Goal: Transaction & Acquisition: Obtain resource

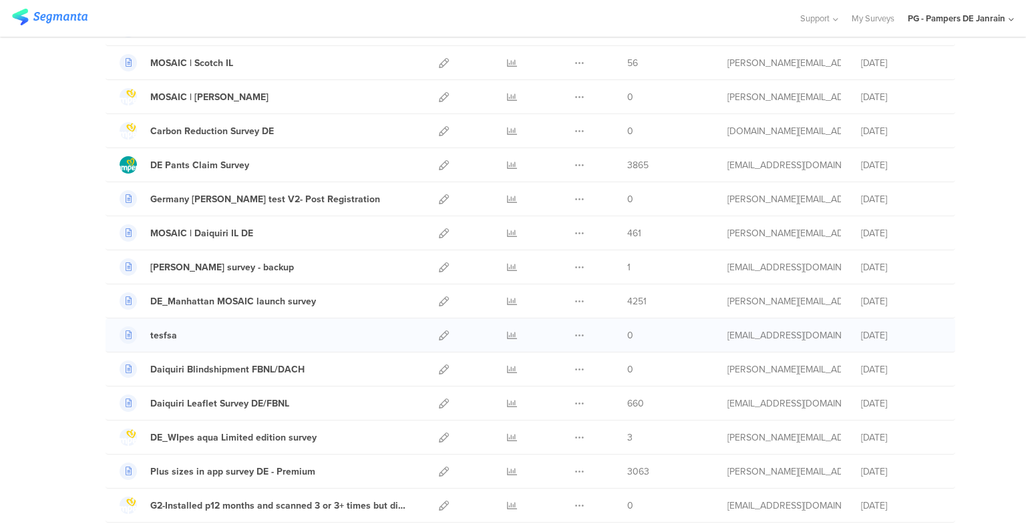
scroll to position [601, 0]
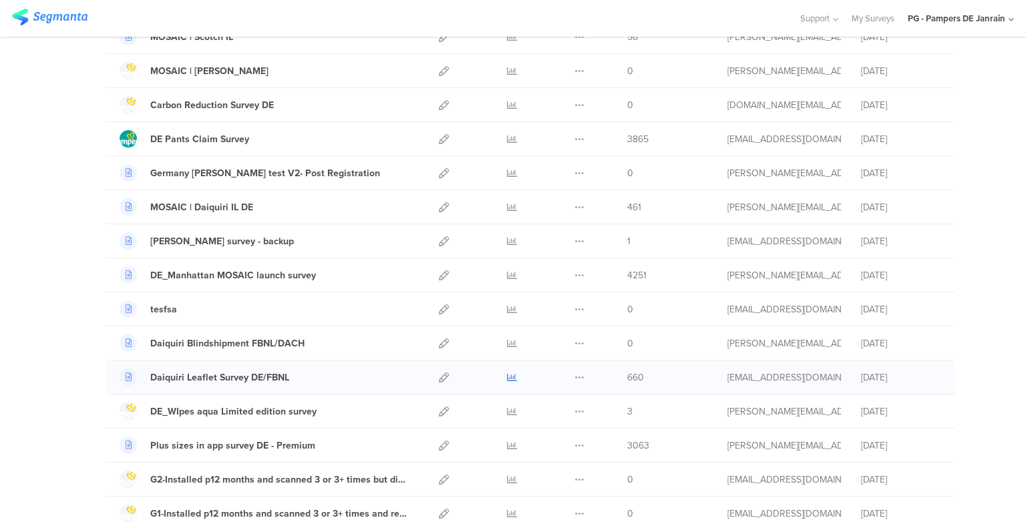
click at [507, 373] on icon at bounding box center [512, 378] width 10 height 10
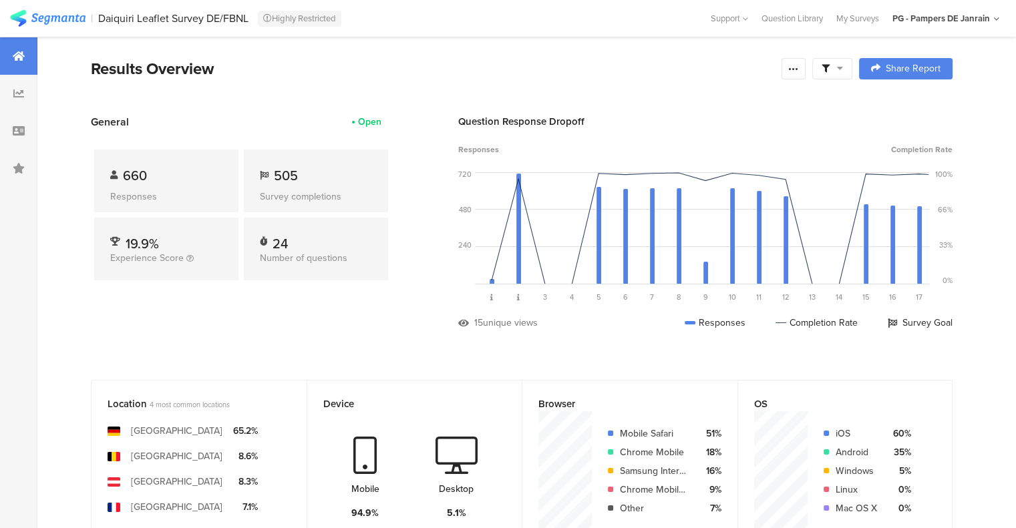
scroll to position [67, 0]
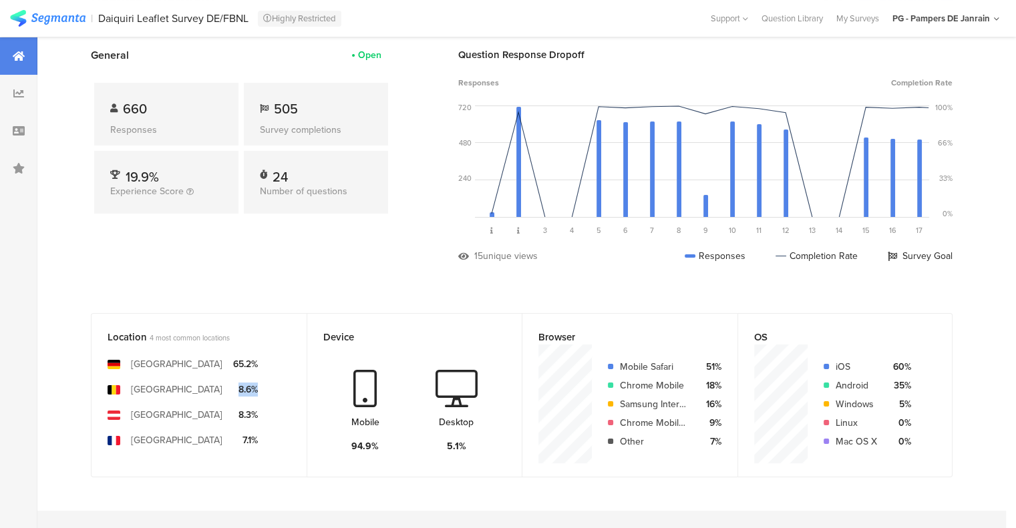
drag, startPoint x: 225, startPoint y: 387, endPoint x: 203, endPoint y: 386, distance: 22.0
click at [233, 386] on div "8.6%" at bounding box center [245, 390] width 25 height 14
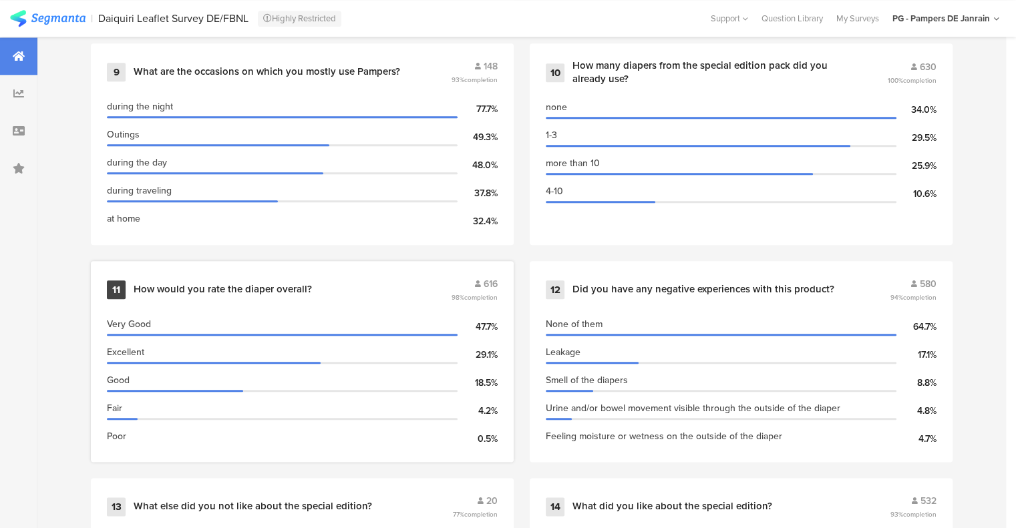
scroll to position [1536, 0]
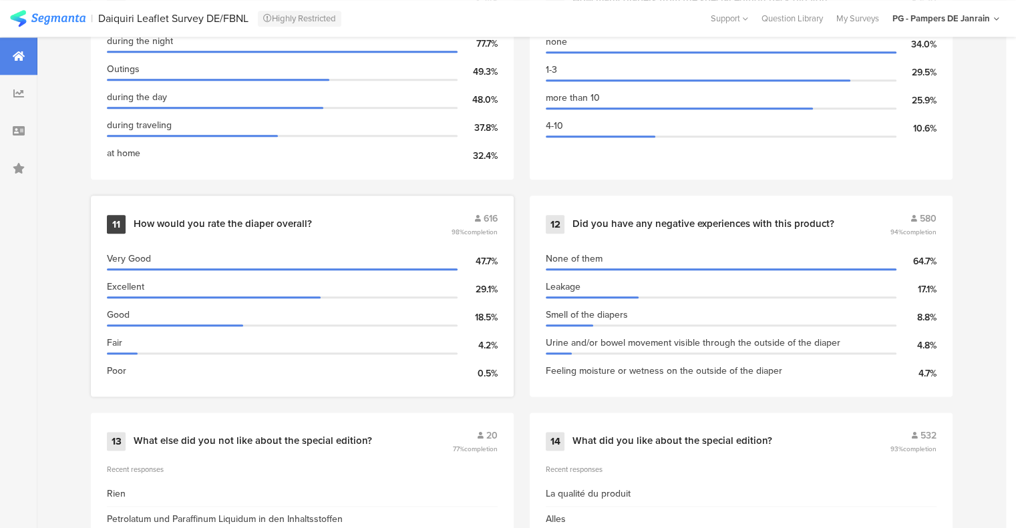
click at [341, 218] on div "How would you rate the diaper overall?" at bounding box center [291, 224] width 315 height 13
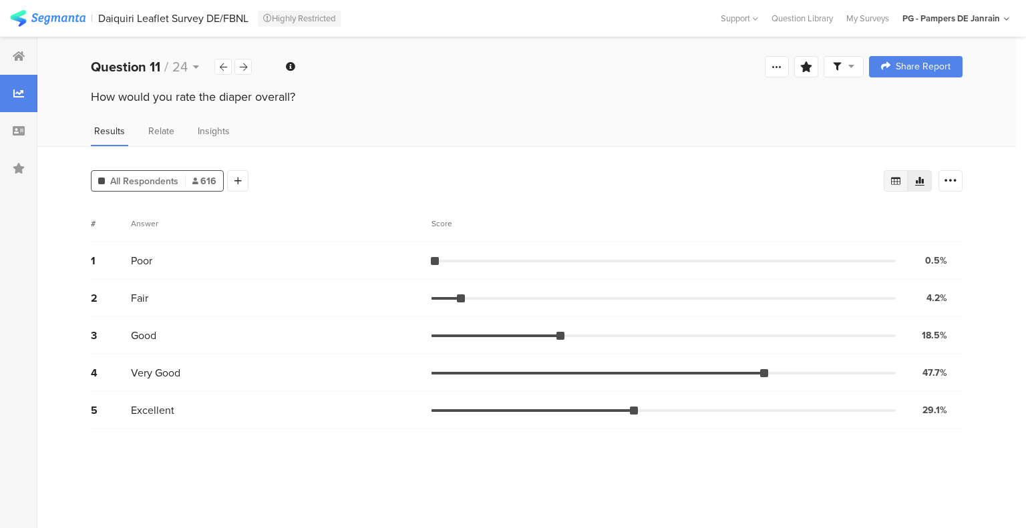
click at [896, 173] on div at bounding box center [896, 180] width 24 height 21
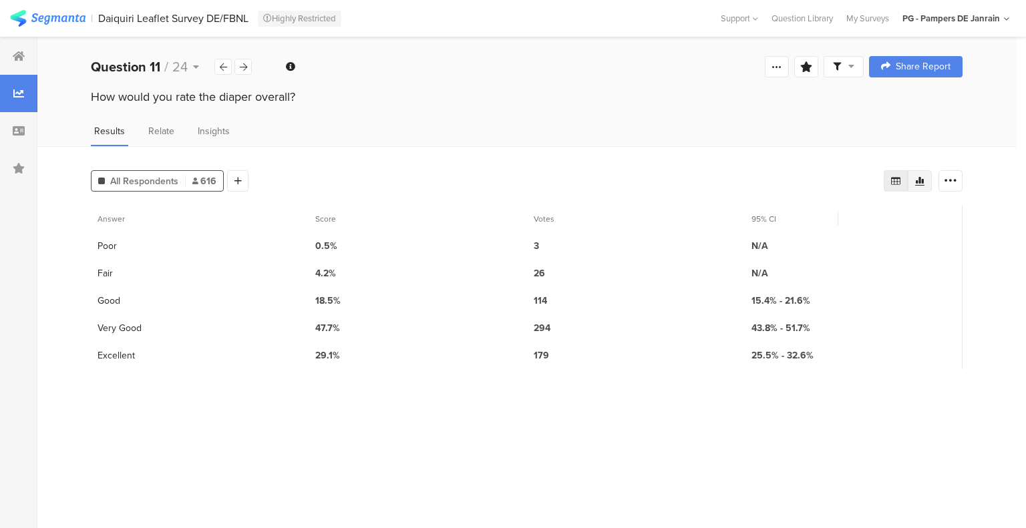
click at [920, 178] on icon at bounding box center [919, 181] width 9 height 9
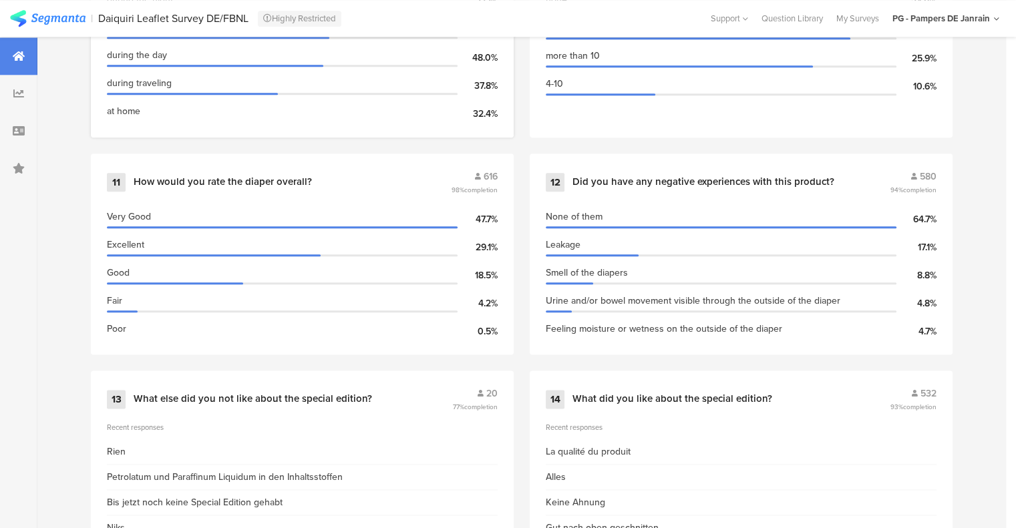
scroll to position [1603, 0]
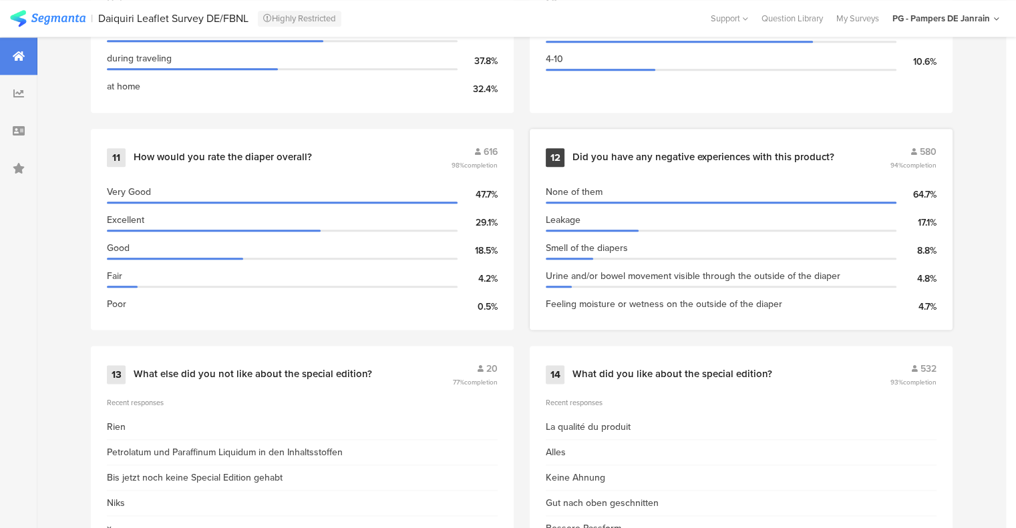
click at [739, 136] on div "12 Did you have any negative experiences with this product? 580 94% completion …" at bounding box center [741, 229] width 423 height 201
click at [688, 156] on div "Did you have any negative experiences with this product?" at bounding box center [703, 157] width 262 height 13
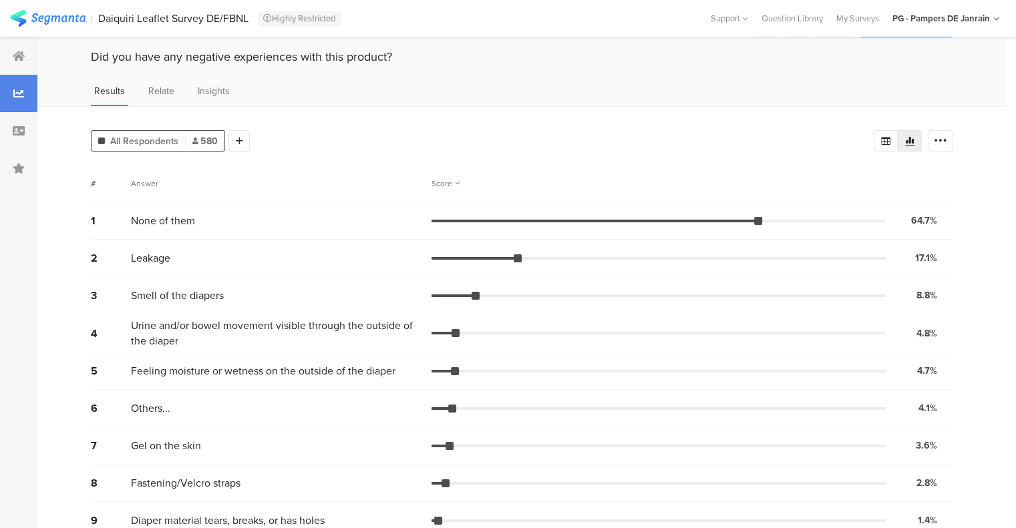
scroll to position [62, 0]
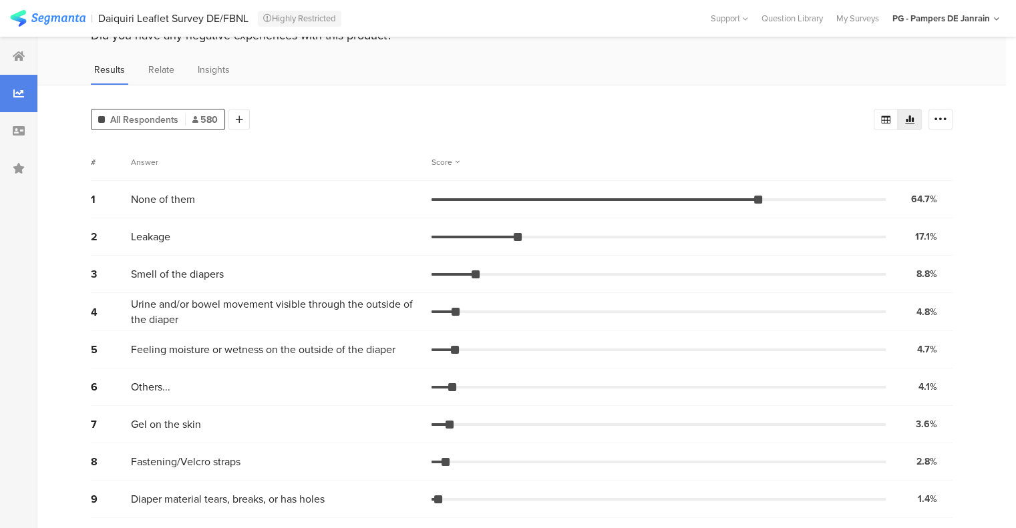
drag, startPoint x: 266, startPoint y: 384, endPoint x: 235, endPoint y: 379, distance: 31.1
click at [236, 379] on div "Others..." at bounding box center [281, 386] width 301 height 15
drag, startPoint x: 219, startPoint y: 343, endPoint x: 212, endPoint y: 333, distance: 12.4
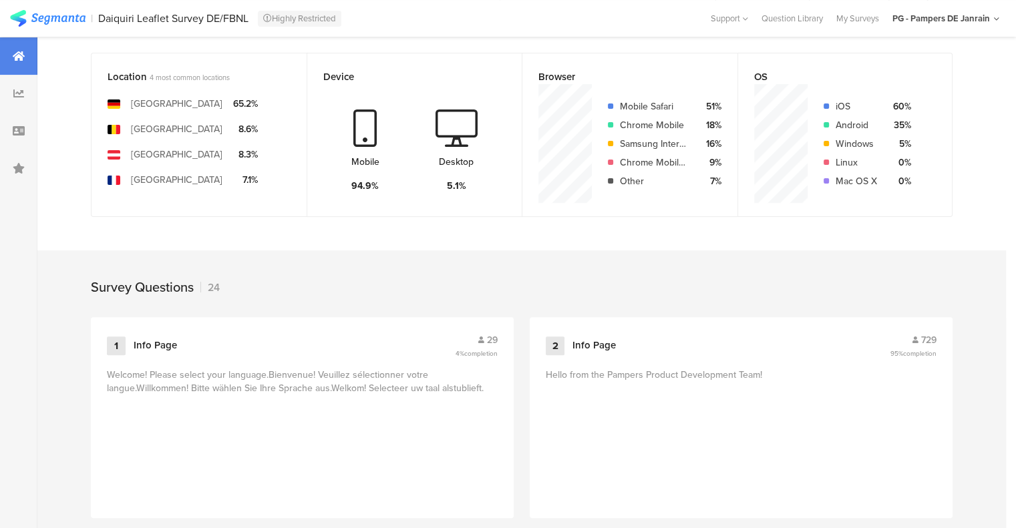
scroll to position [134, 0]
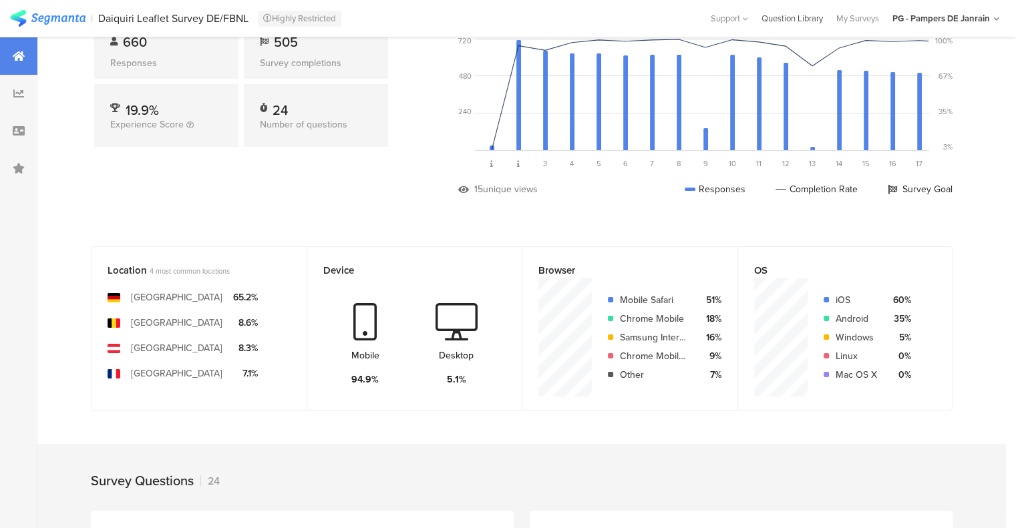
click at [798, 15] on div "Question Library" at bounding box center [792, 18] width 75 height 13
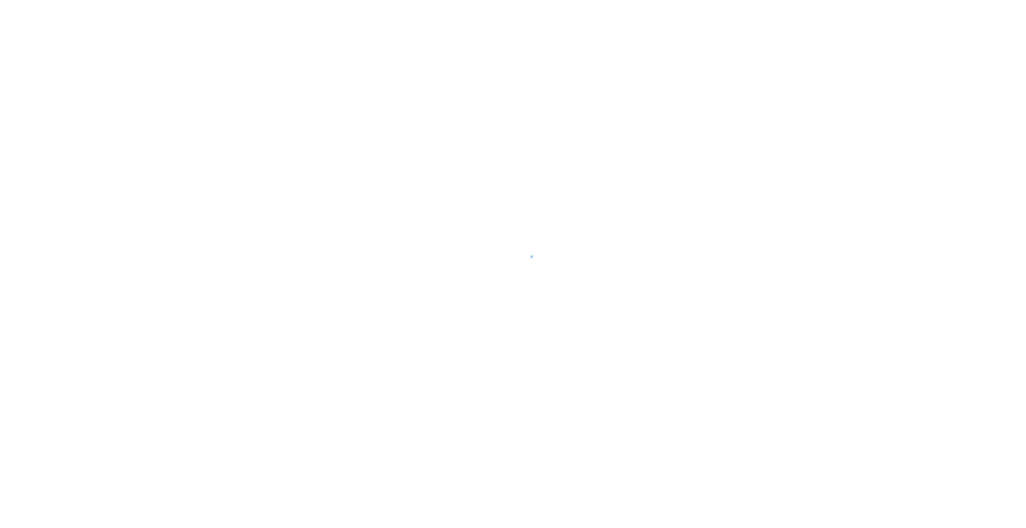
drag, startPoint x: 737, startPoint y: 29, endPoint x: 727, endPoint y: 26, distance: 9.7
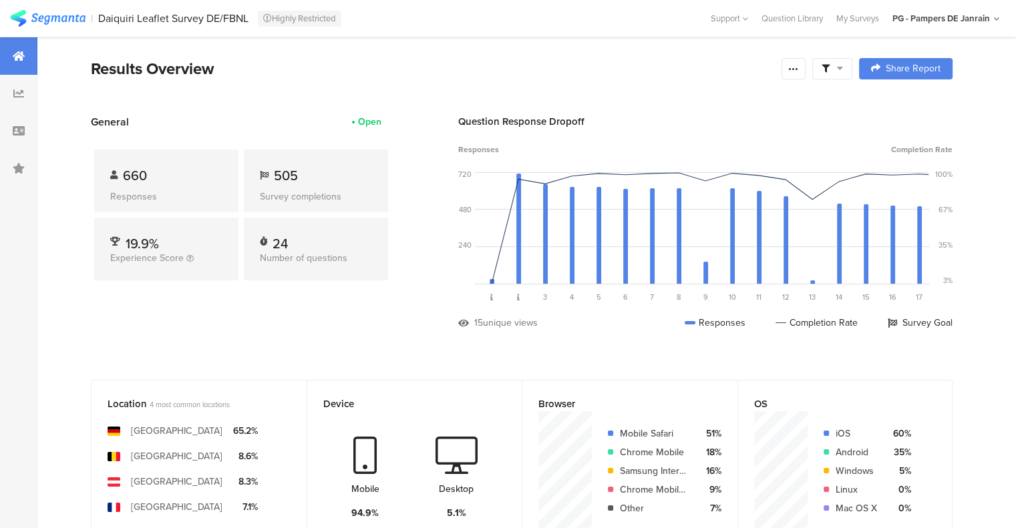
click at [989, 14] on div "PG - Pampers DE Janrain" at bounding box center [941, 18] width 98 height 13
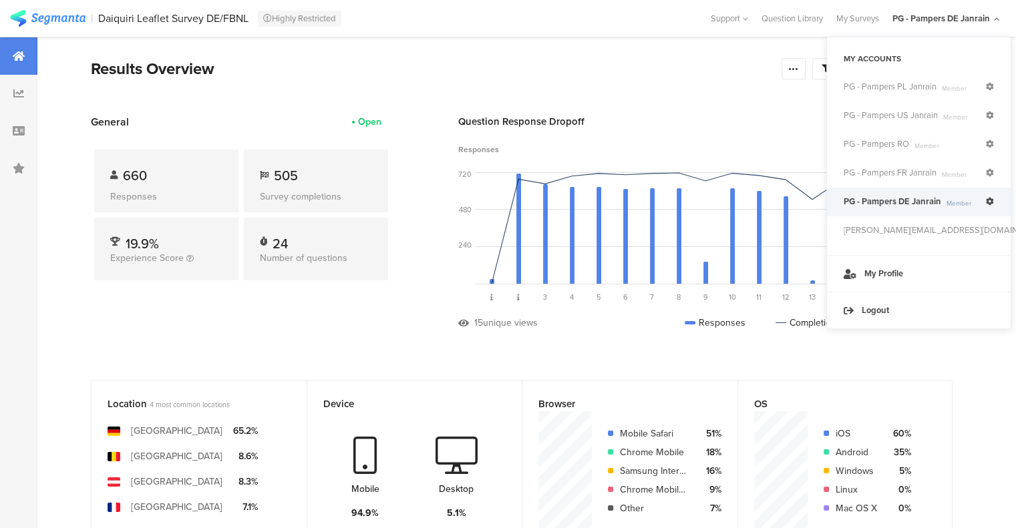
click at [660, 69] on div "Results Overview" at bounding box center [433, 69] width 684 height 24
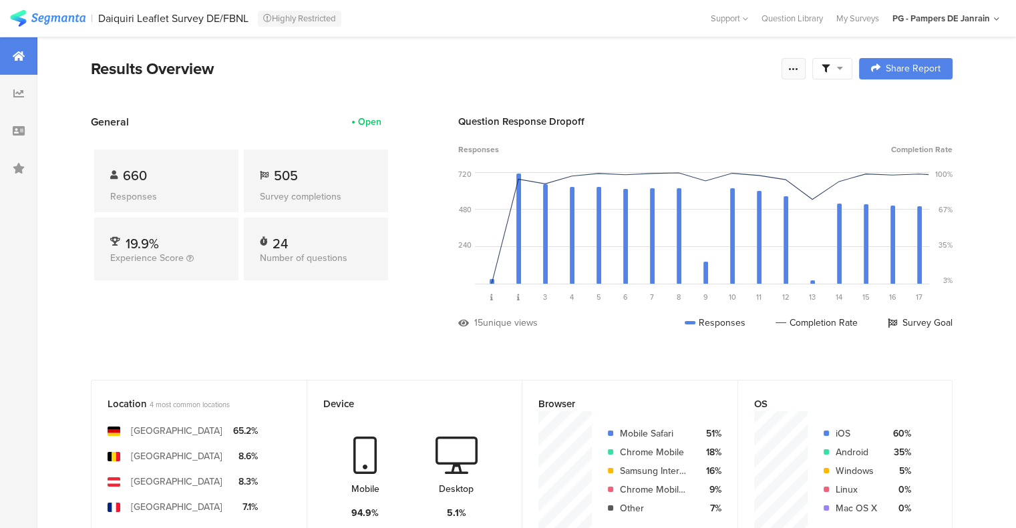
click at [805, 71] on div at bounding box center [793, 68] width 24 height 21
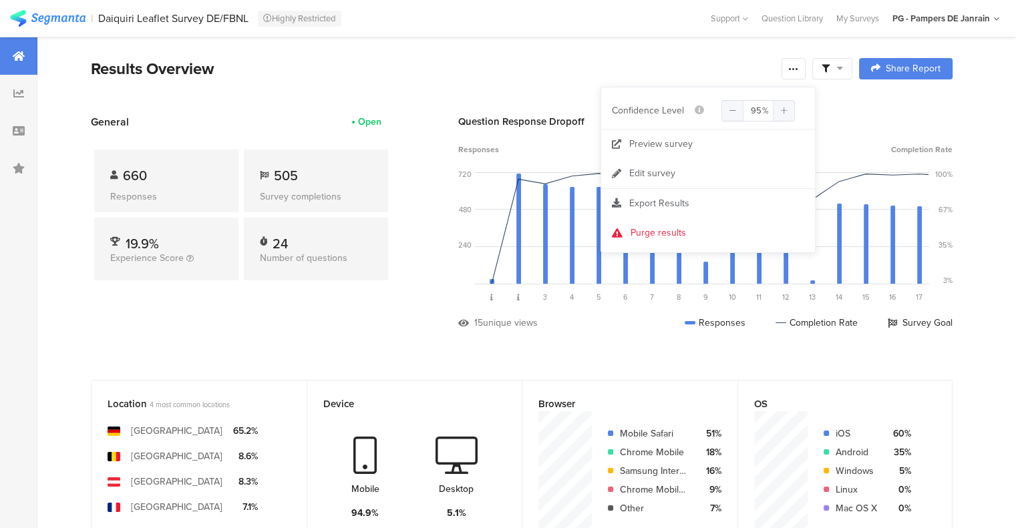
click at [843, 67] on span at bounding box center [831, 69] width 21 height 12
click at [590, 65] on div "Results Overview" at bounding box center [433, 69] width 684 height 24
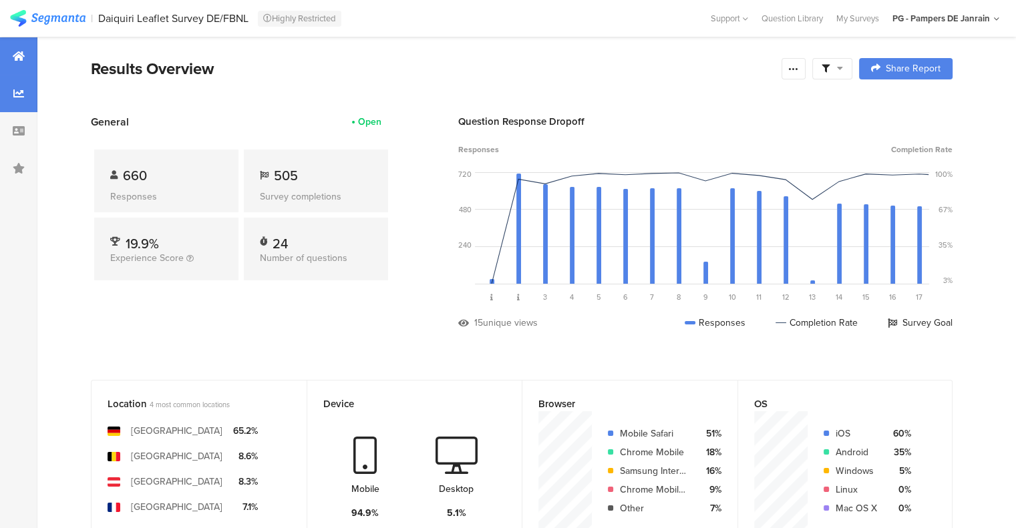
click at [21, 96] on icon at bounding box center [18, 93] width 11 height 11
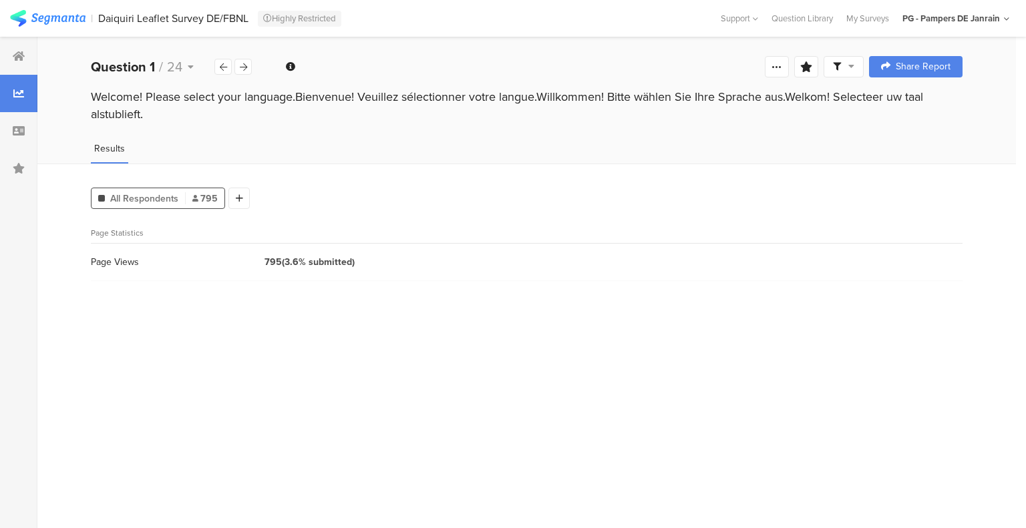
click at [857, 65] on div at bounding box center [843, 66] width 40 height 21
click at [773, 69] on icon at bounding box center [776, 66] width 11 height 11
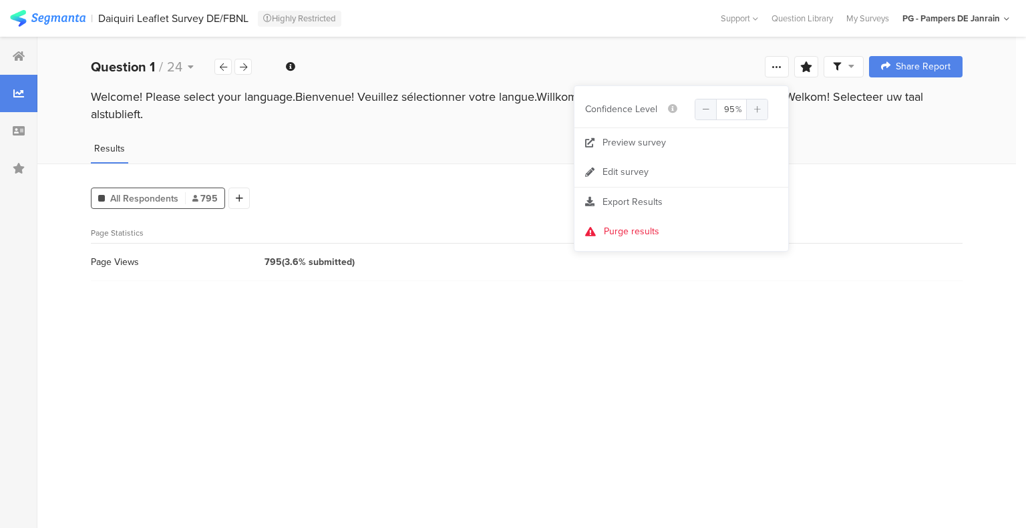
click at [622, 65] on div "Welcome page 1 Welcome! Please select your language.Bienvenue! Veuillez sélecti…" at bounding box center [526, 66] width 978 height 43
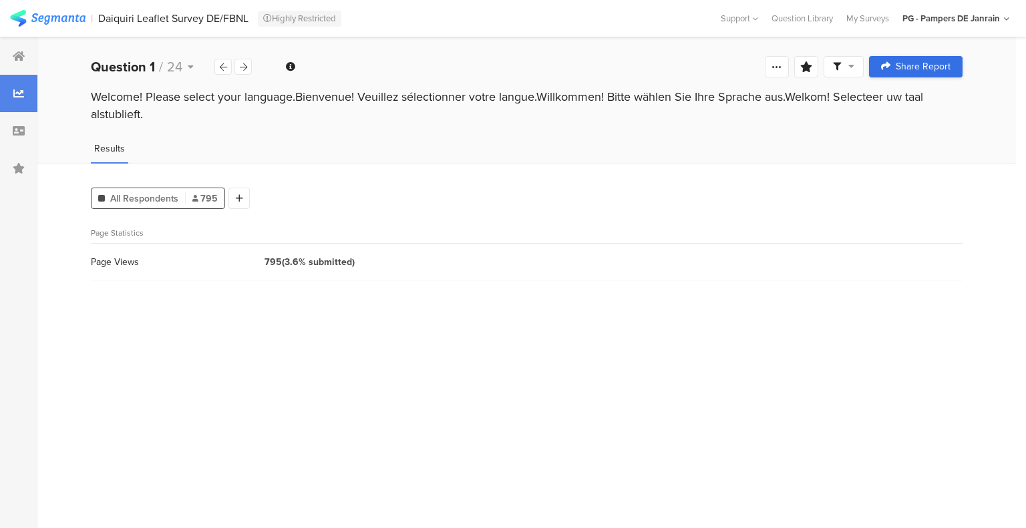
click at [902, 71] on span "Share Report" at bounding box center [923, 66] width 55 height 9
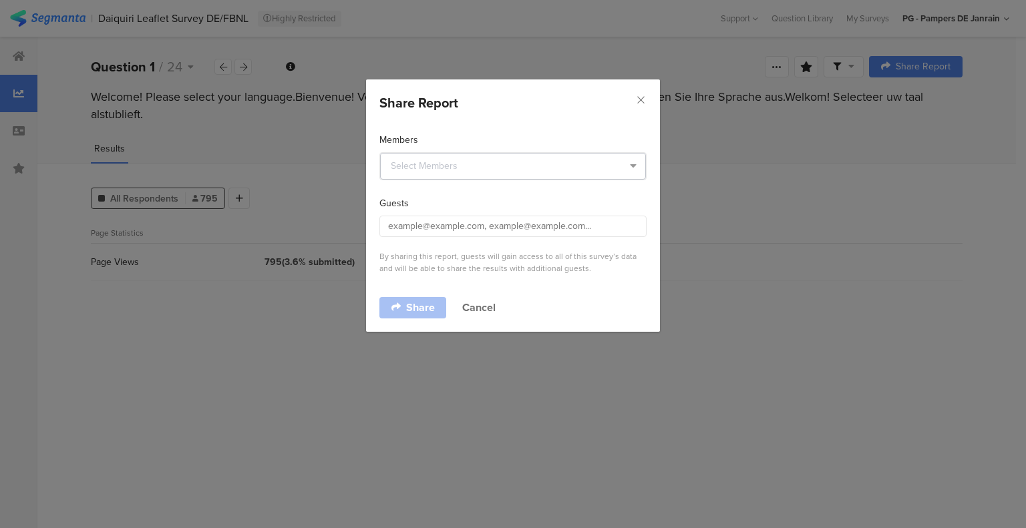
click at [630, 163] on icon "dialog" at bounding box center [632, 166] width 17 height 27
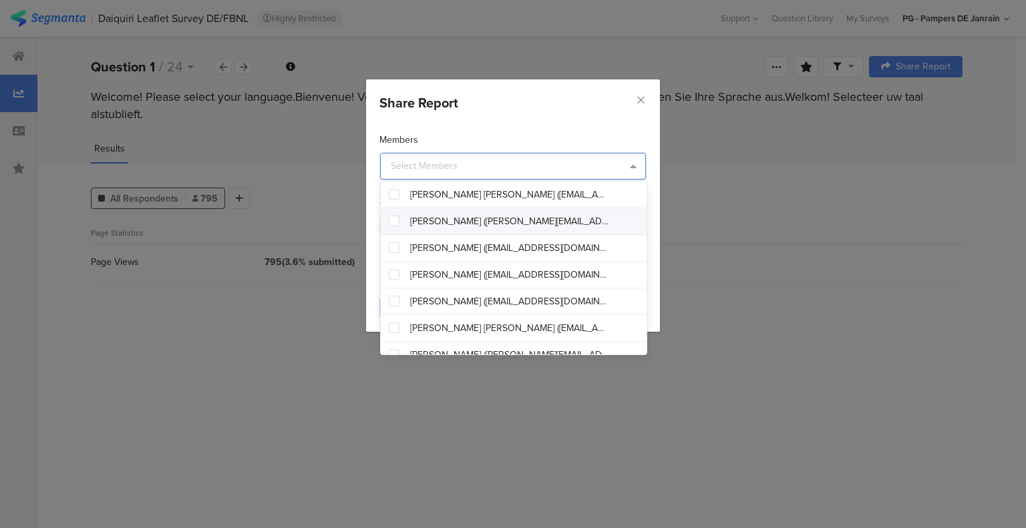
click at [790, 146] on div "Share Report Members Guests By sharing this report, guests will gain access to …" at bounding box center [513, 264] width 1026 height 528
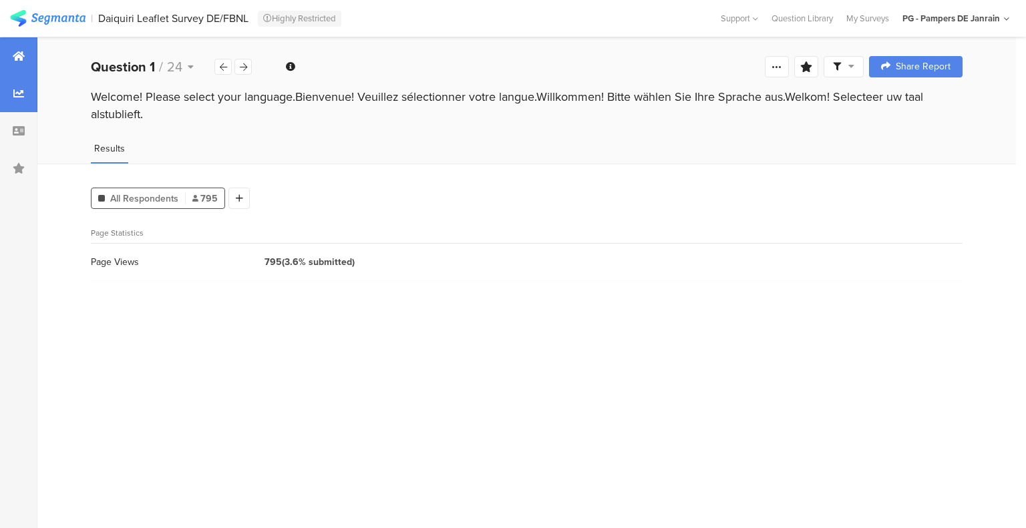
click at [14, 64] on div at bounding box center [18, 55] width 37 height 37
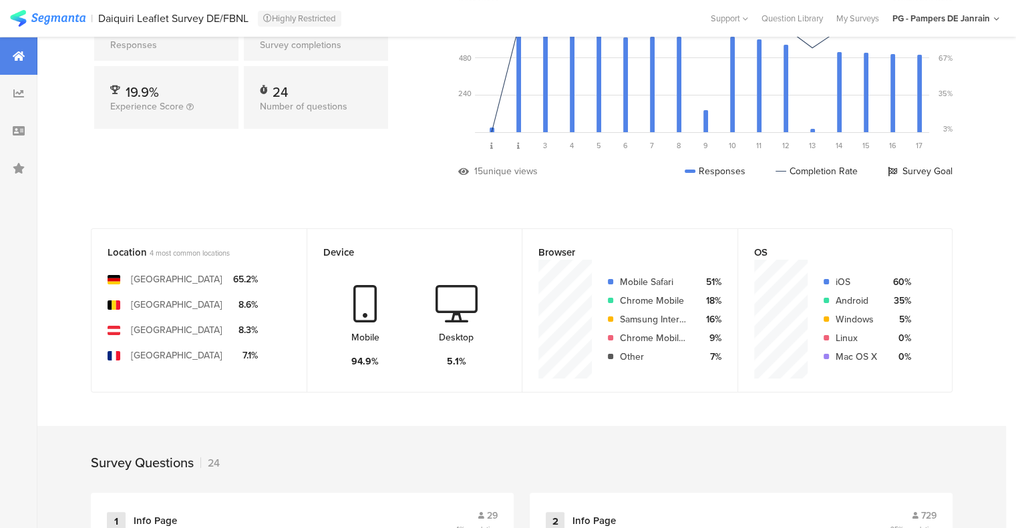
scroll to position [334, 0]
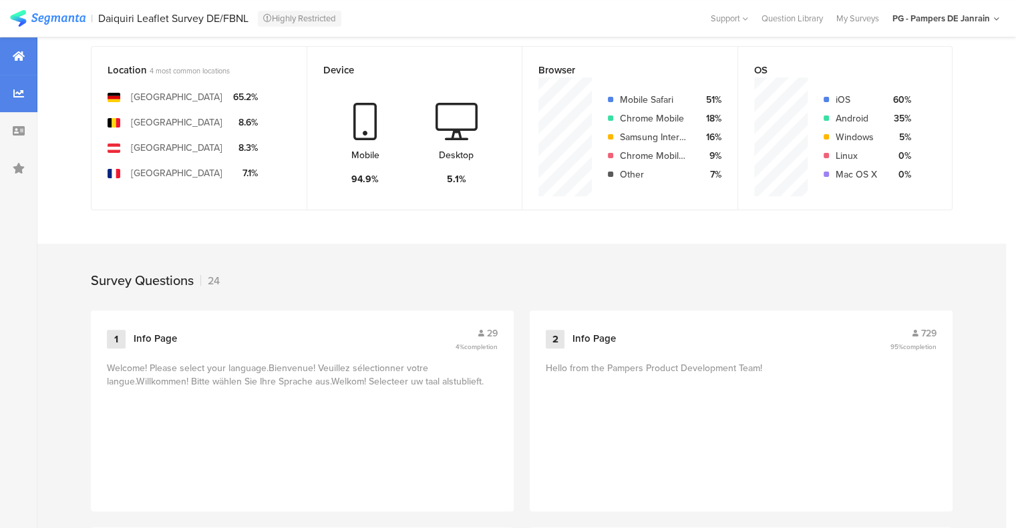
click at [11, 93] on div at bounding box center [18, 93] width 37 height 37
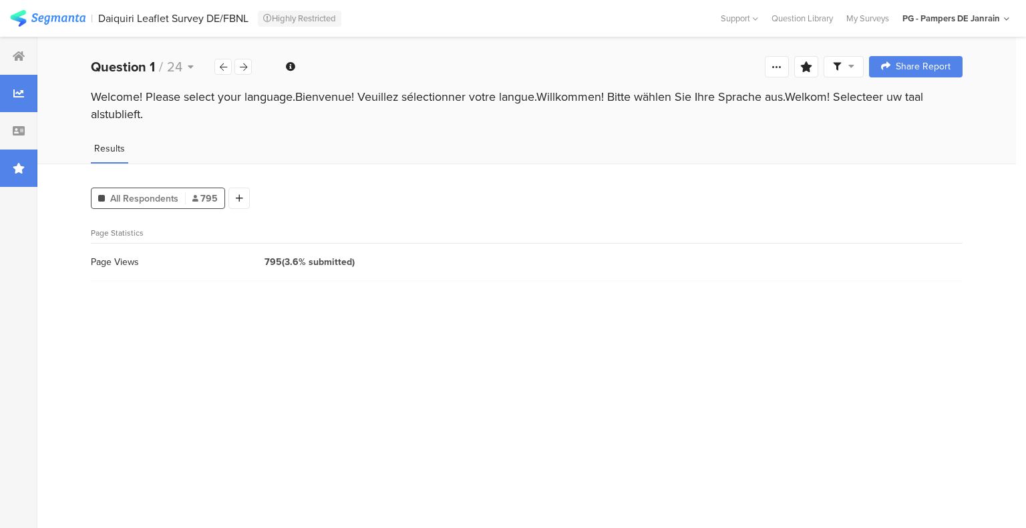
click at [21, 173] on icon at bounding box center [19, 168] width 12 height 11
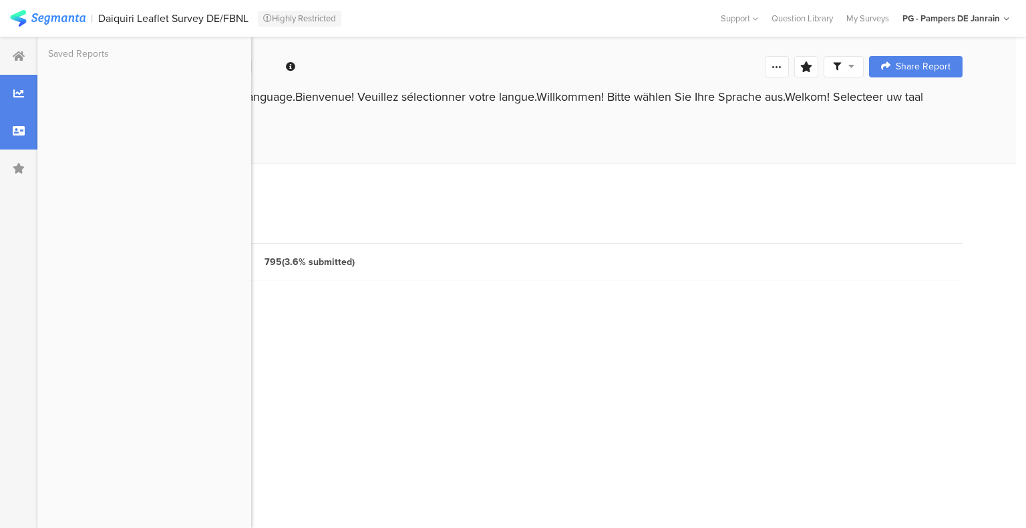
click at [19, 130] on icon at bounding box center [19, 131] width 12 height 11
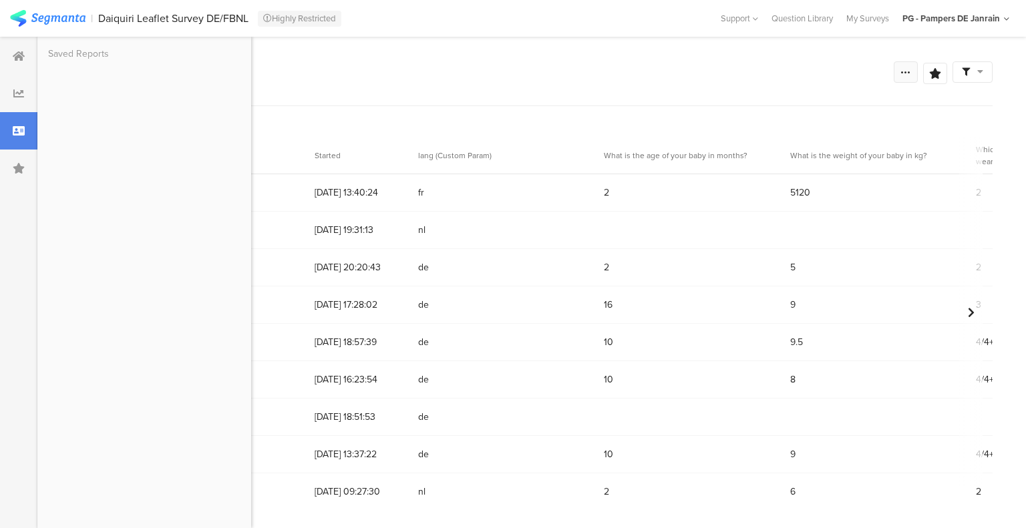
click at [912, 74] on div at bounding box center [906, 71] width 24 height 21
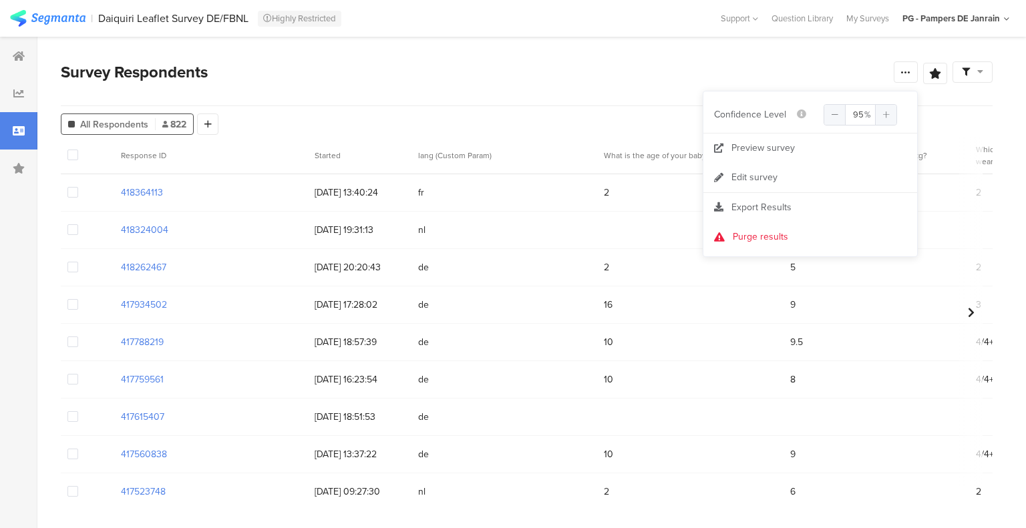
click at [727, 60] on div "Survey Respondents" at bounding box center [477, 72] width 833 height 24
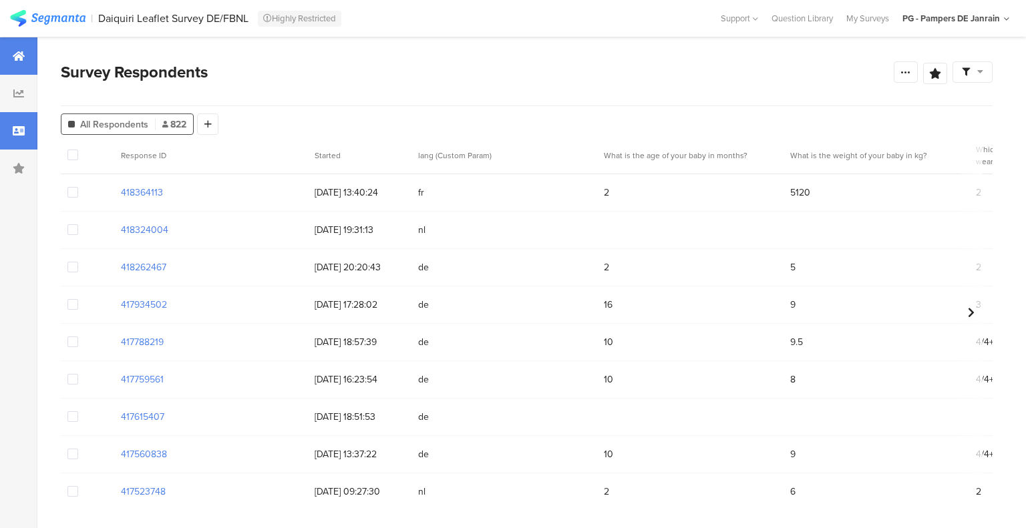
click at [12, 61] on div at bounding box center [18, 55] width 37 height 37
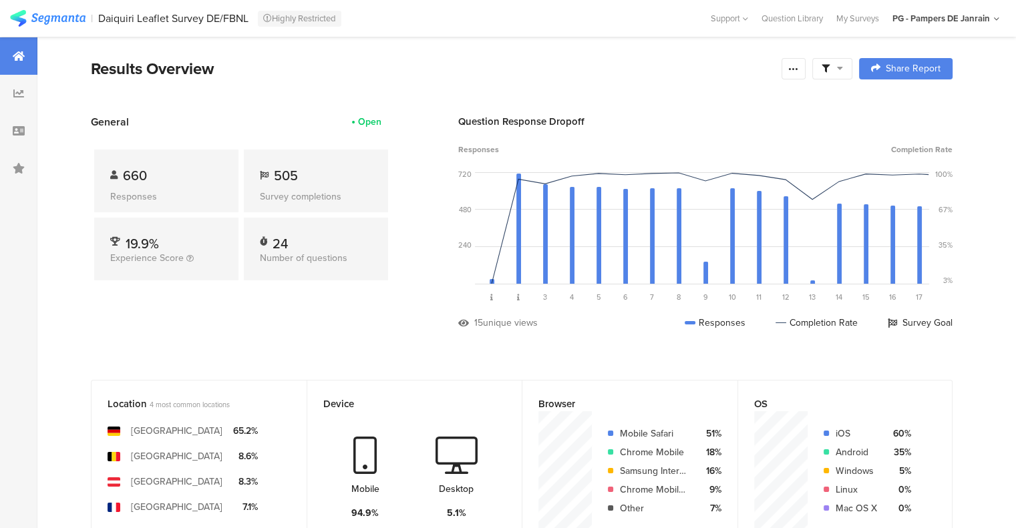
click at [843, 67] on icon at bounding box center [840, 67] width 6 height 9
click at [751, 71] on div "Results Overview" at bounding box center [433, 69] width 684 height 24
click at [805, 66] on div at bounding box center [793, 68] width 24 height 21
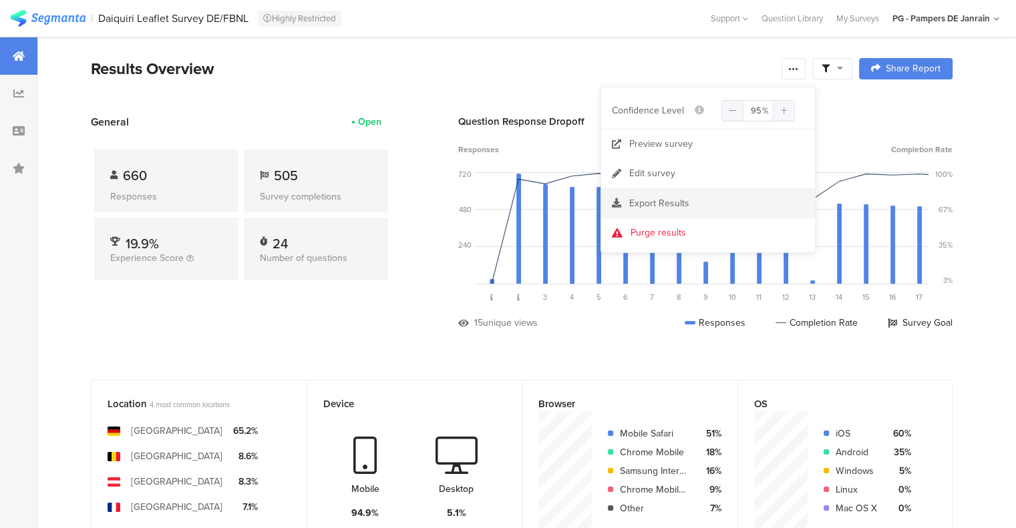
click at [660, 205] on span "Export Results" at bounding box center [659, 203] width 60 height 14
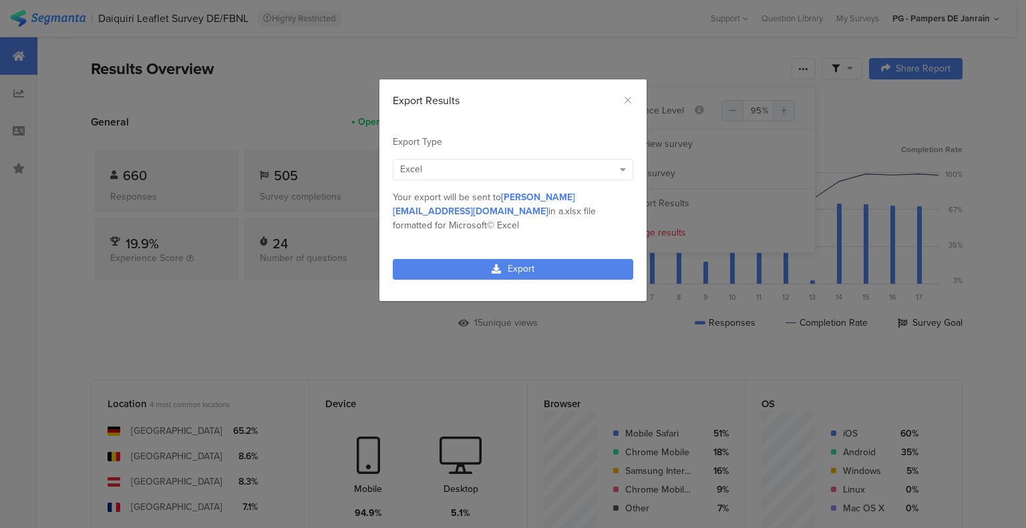
click at [602, 171] on div "Excel" at bounding box center [506, 169] width 213 height 14
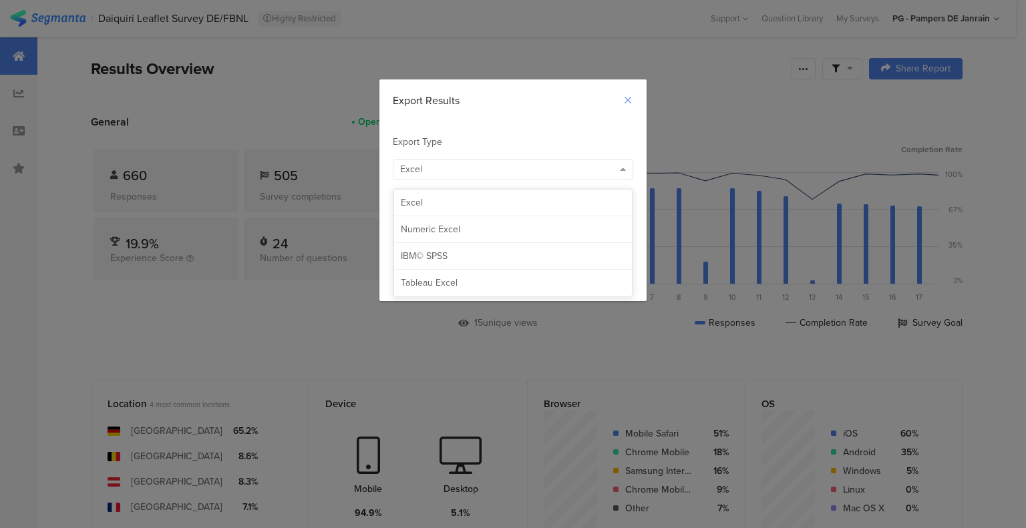
click at [626, 100] on icon "Close" at bounding box center [627, 100] width 11 height 11
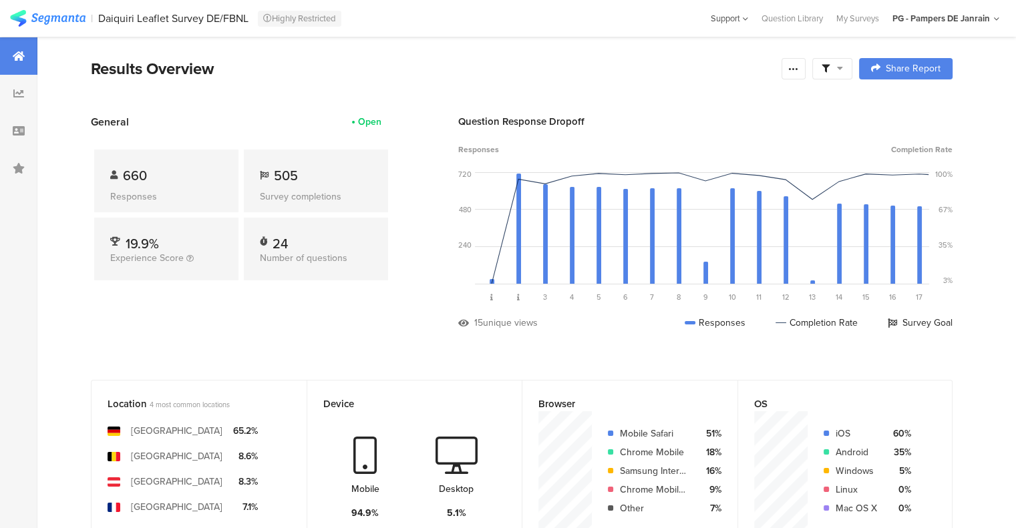
click at [736, 14] on div "Support" at bounding box center [729, 18] width 37 height 21
click at [462, 91] on section "Results Overview Share Report Share Cancel Share Report Share Report" at bounding box center [521, 85] width 968 height 57
click at [852, 19] on div "My Surveys" at bounding box center [857, 18] width 56 height 13
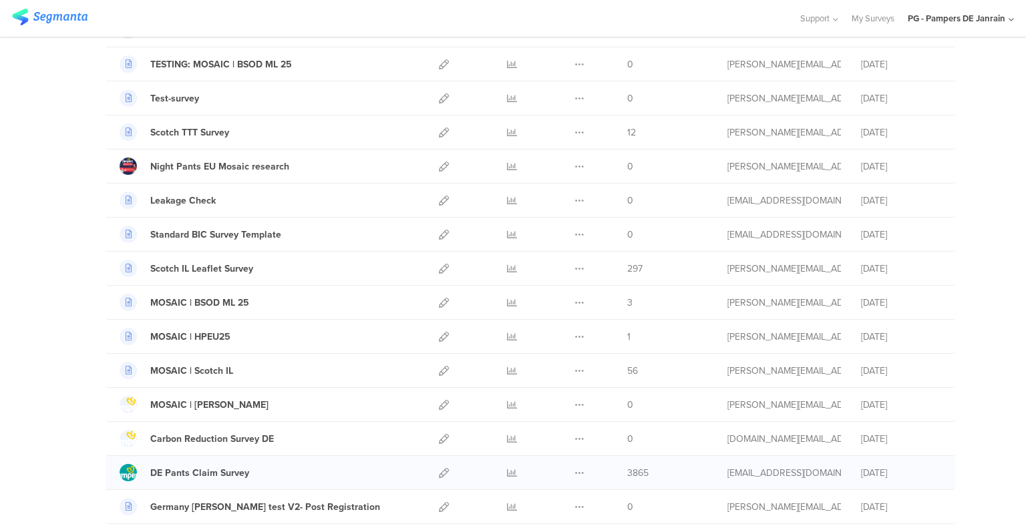
scroll to position [200, 0]
